Goal: Task Accomplishment & Management: Manage account settings

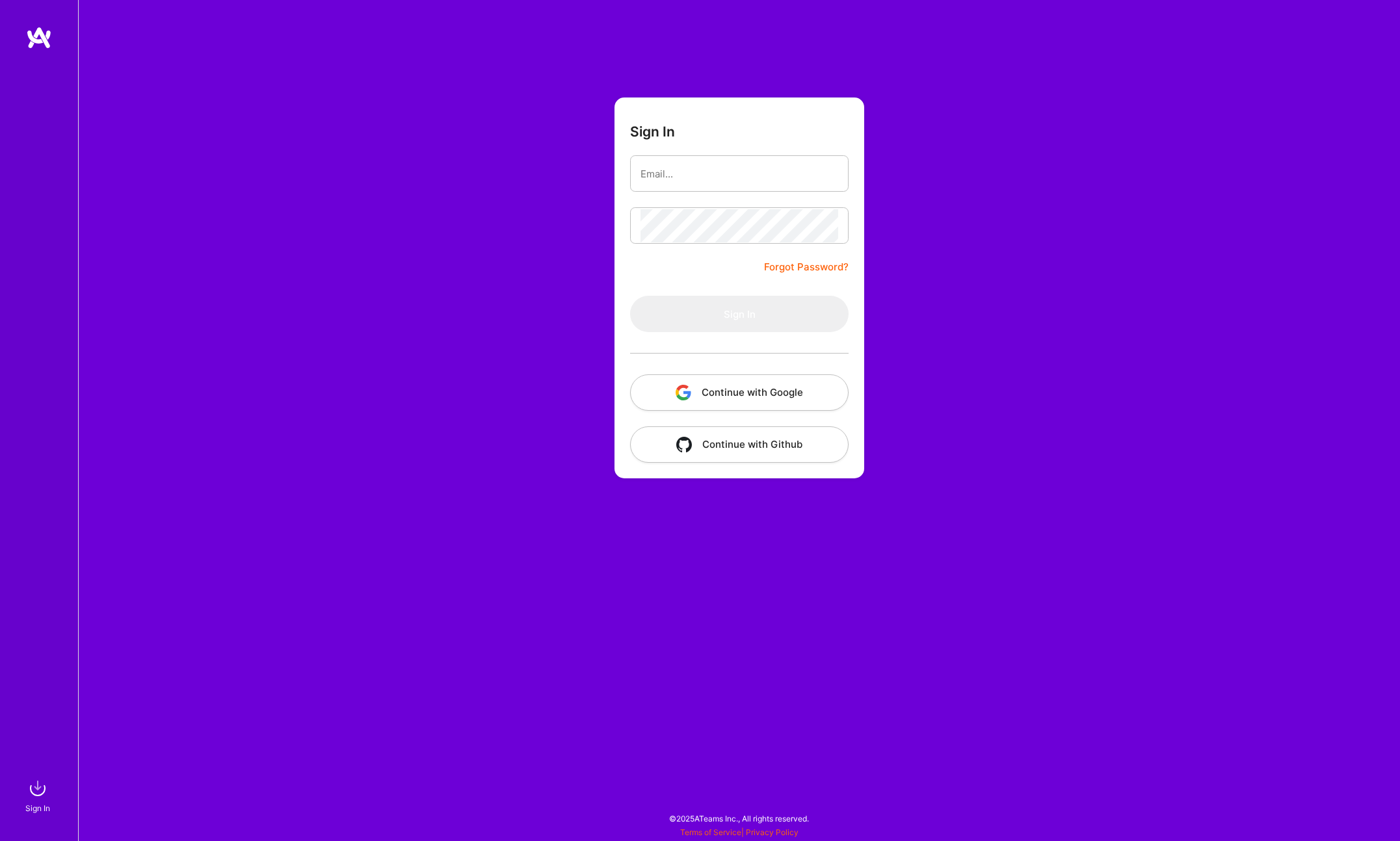
click at [734, 370] on div at bounding box center [739, 354] width 218 height 42
click at [735, 390] on button "Continue with Google" at bounding box center [739, 393] width 218 height 36
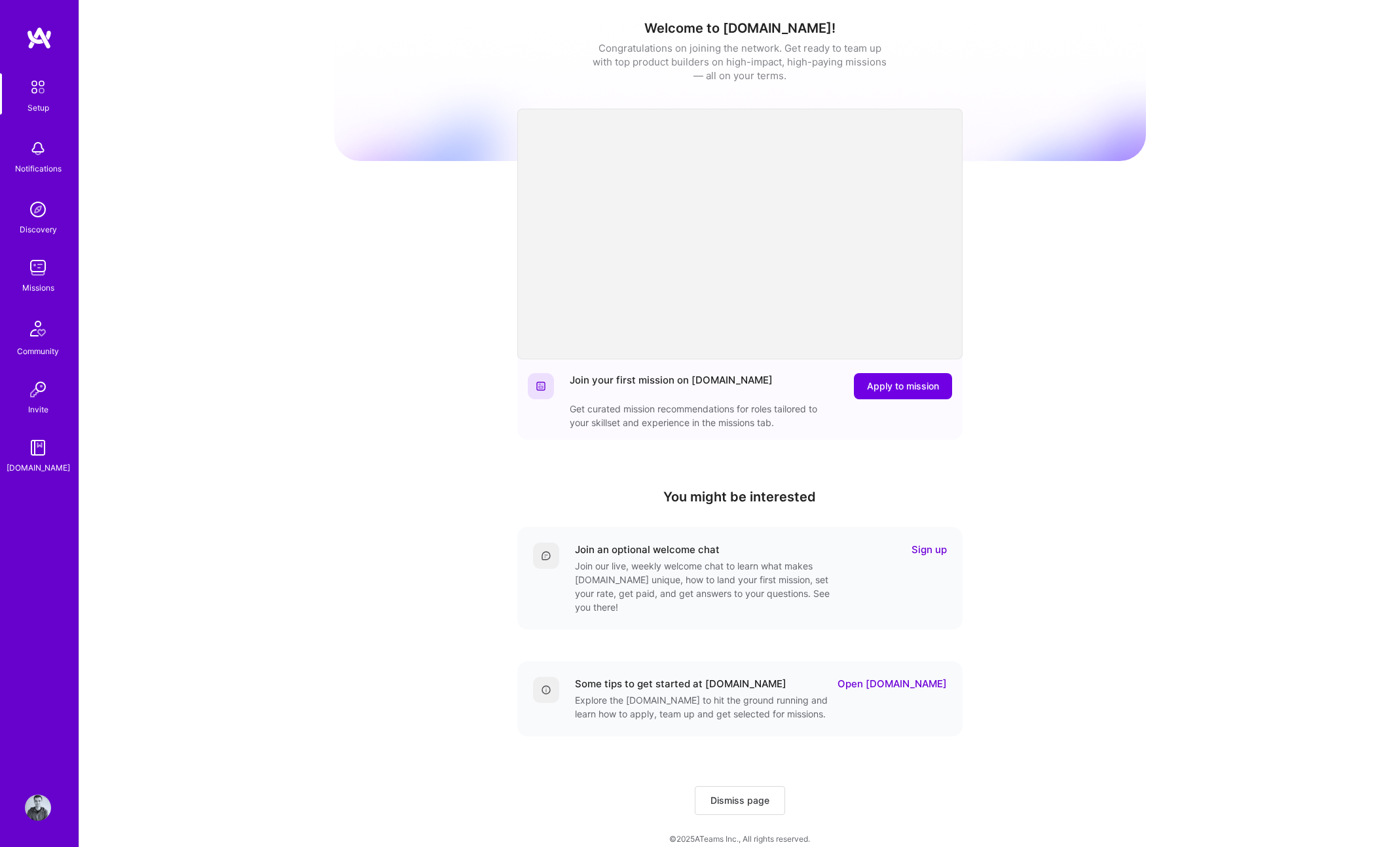
click at [40, 267] on img at bounding box center [38, 268] width 26 height 26
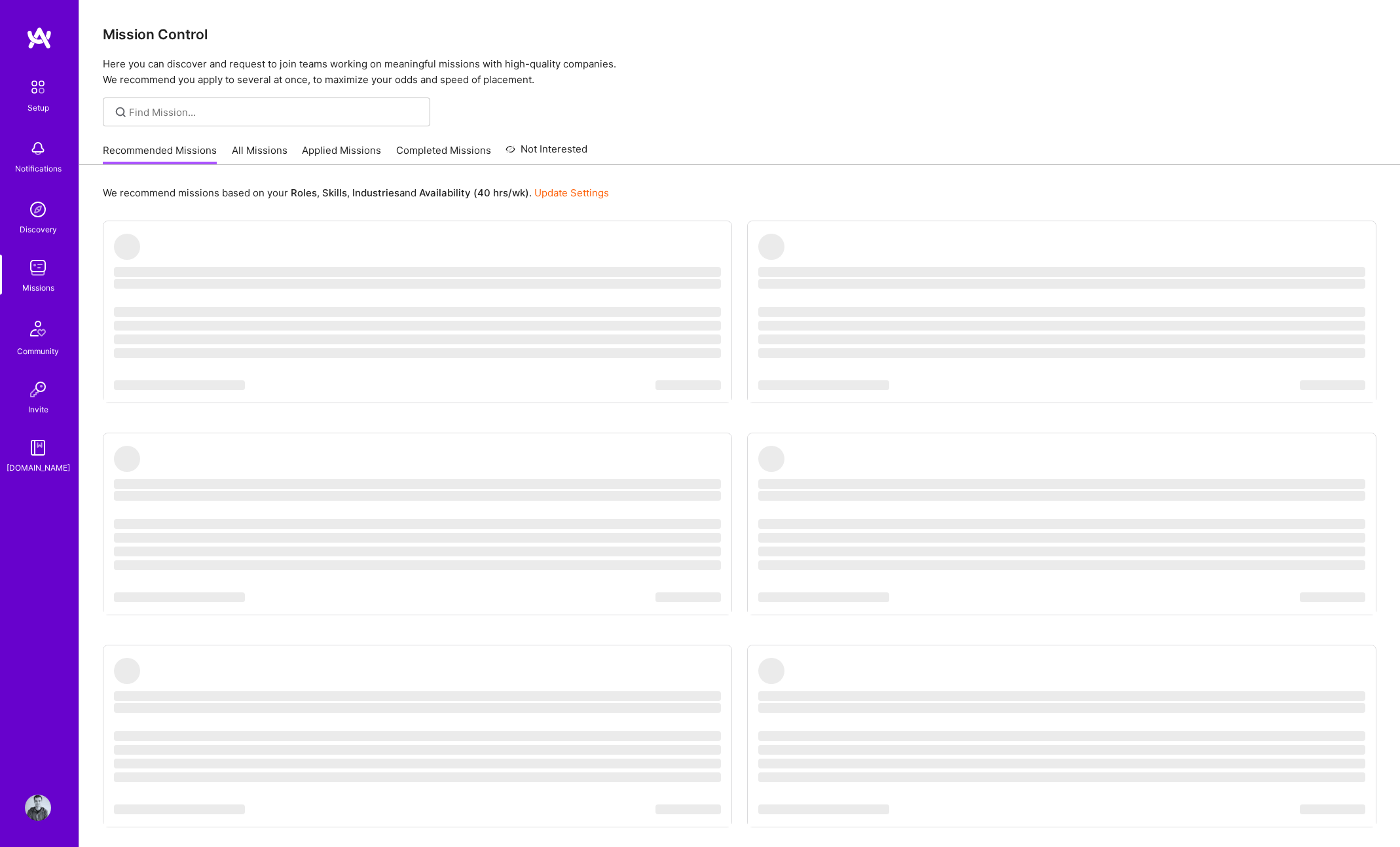
click at [331, 146] on link "Applied Missions" at bounding box center [342, 154] width 79 height 21
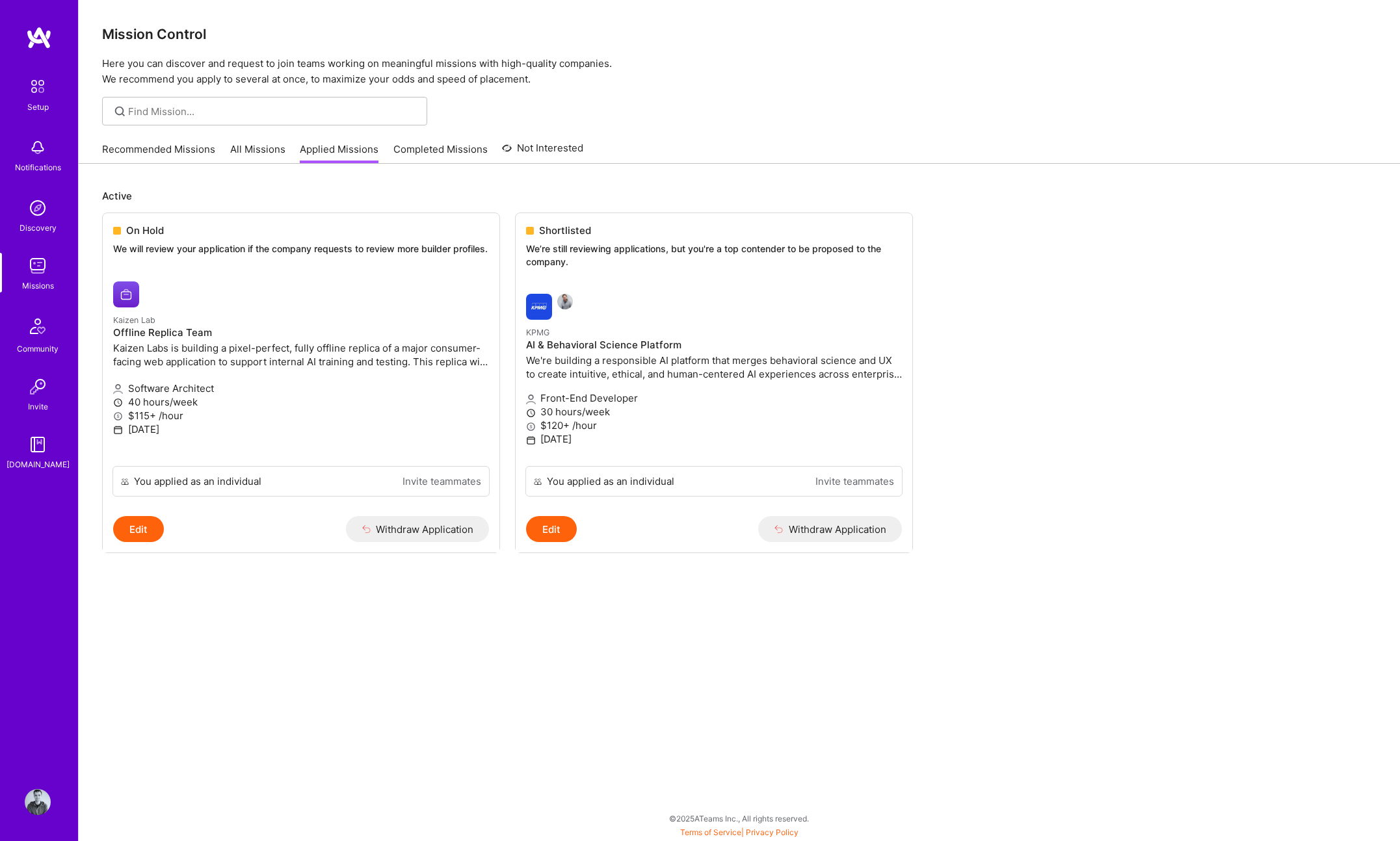
click at [47, 52] on div "Setup Notifications Discovery Missions Community Invite [DOMAIN_NAME]" at bounding box center [39, 399] width 78 height 745
click at [47, 47] on img at bounding box center [39, 38] width 26 height 23
